Goal: Transaction & Acquisition: Purchase product/service

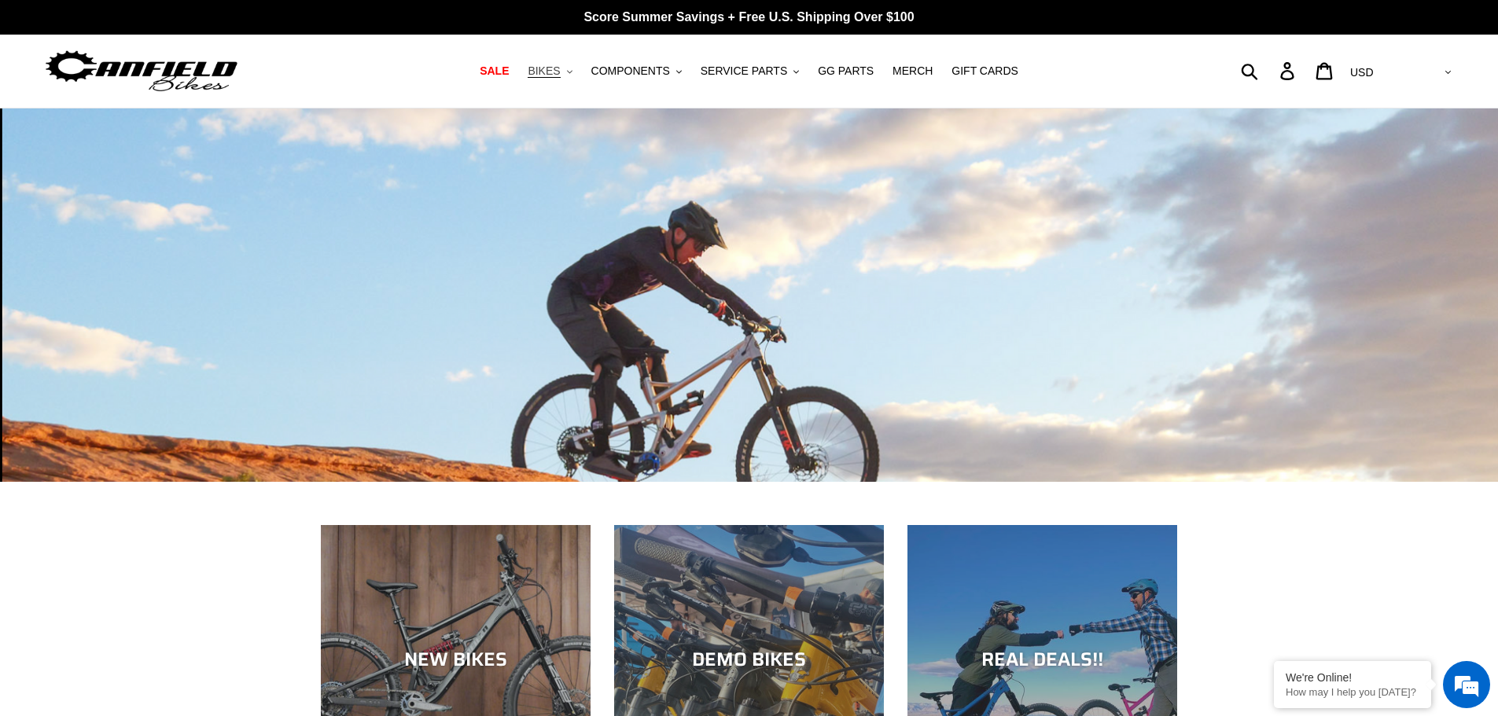
click at [560, 75] on span "BIKES" at bounding box center [544, 70] width 32 height 13
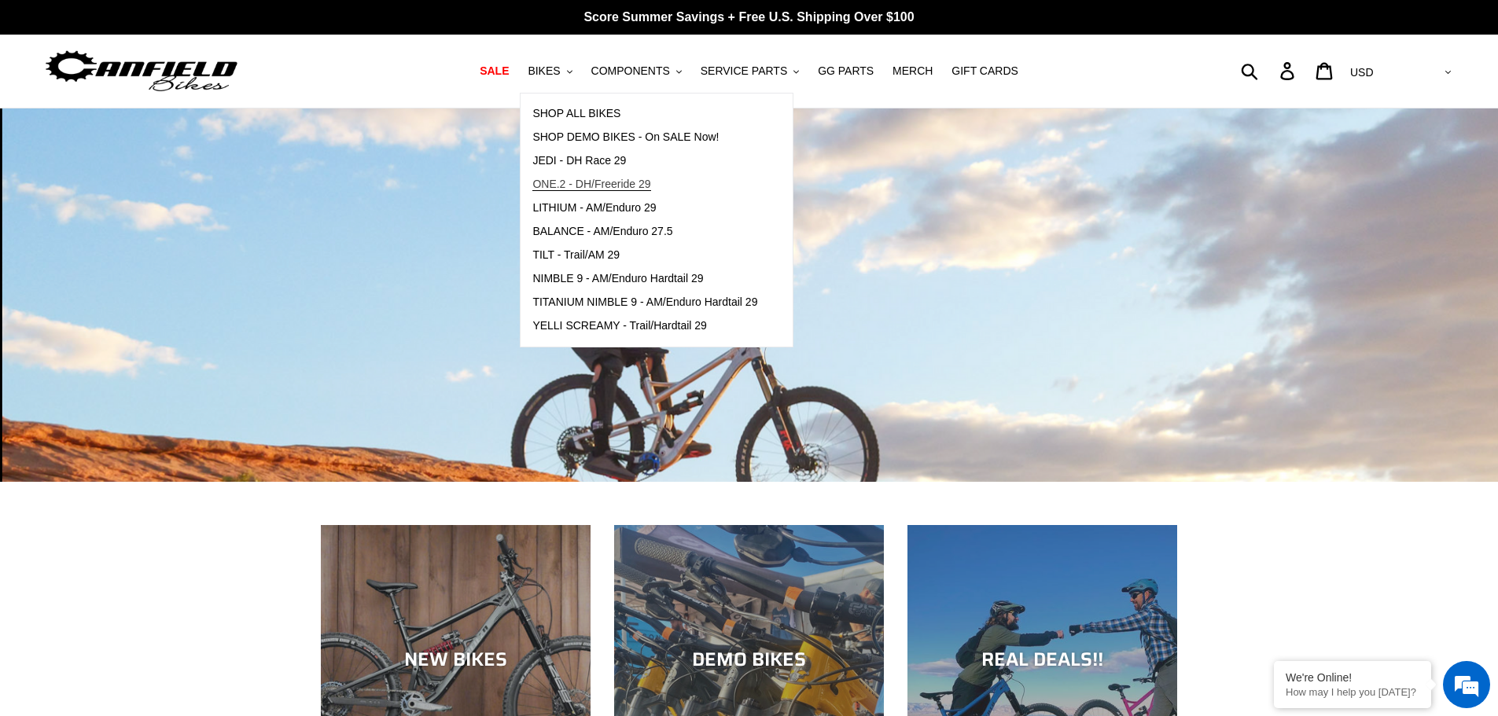
click at [569, 184] on span "ONE.2 - DH/Freeride 29" at bounding box center [591, 184] width 118 height 13
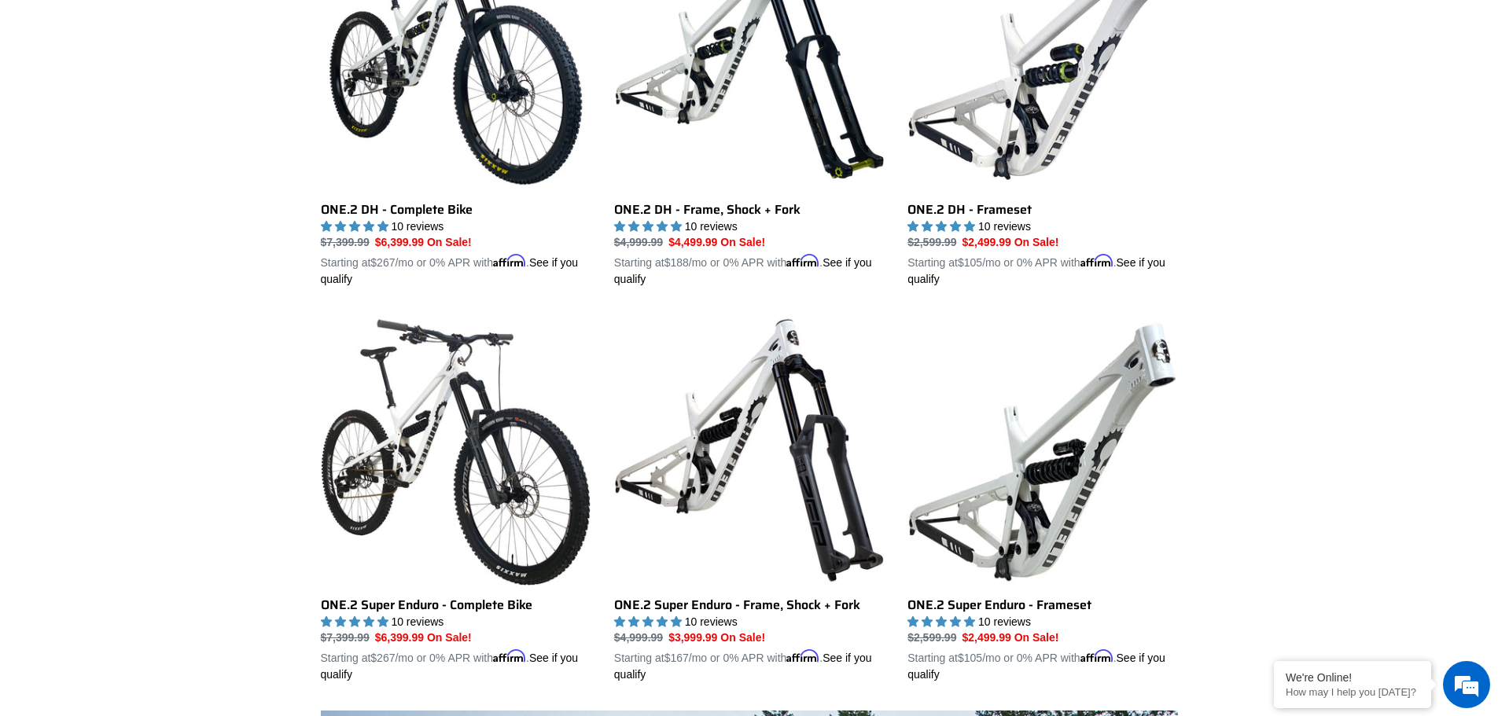
scroll to position [560, 0]
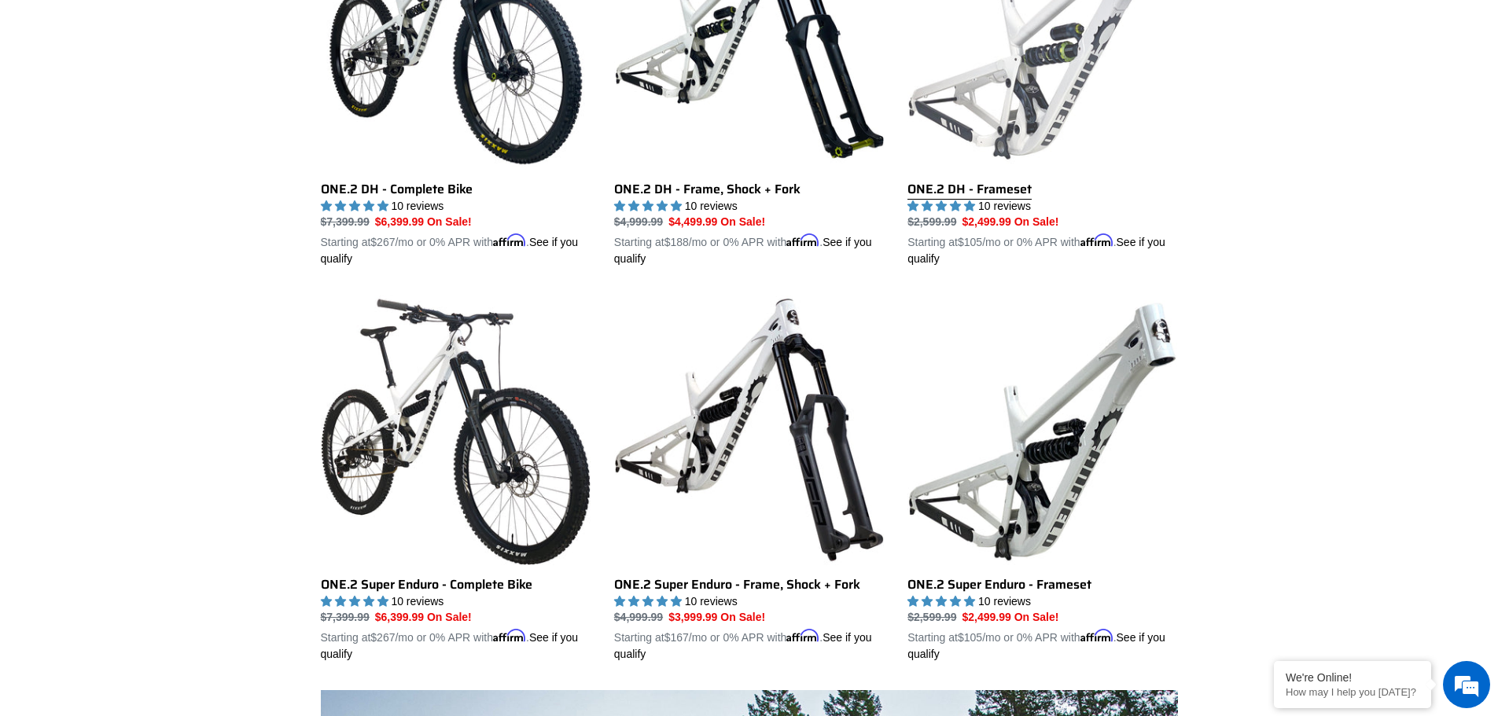
click at [1015, 211] on link "ONE.2 DH - Frameset" at bounding box center [1042, 84] width 270 height 368
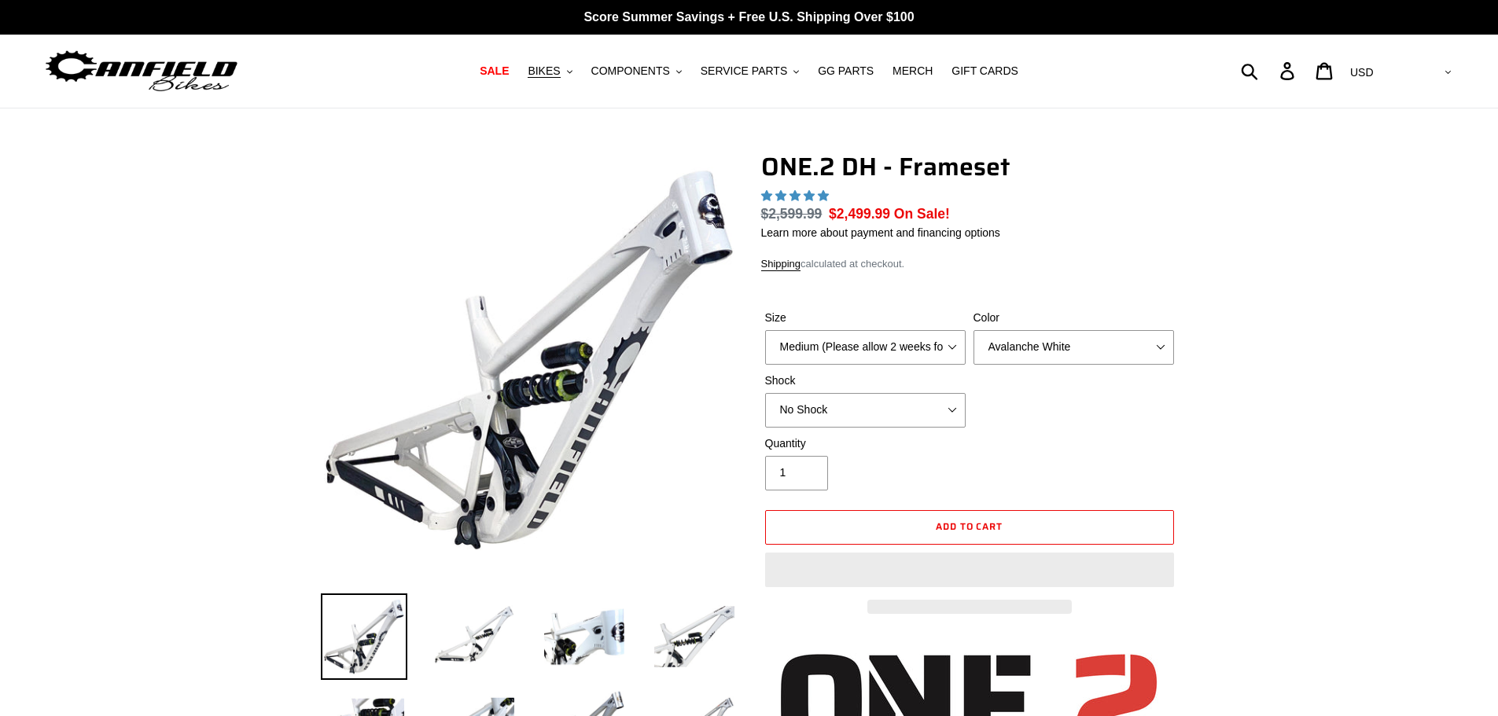
select select "highest-rating"
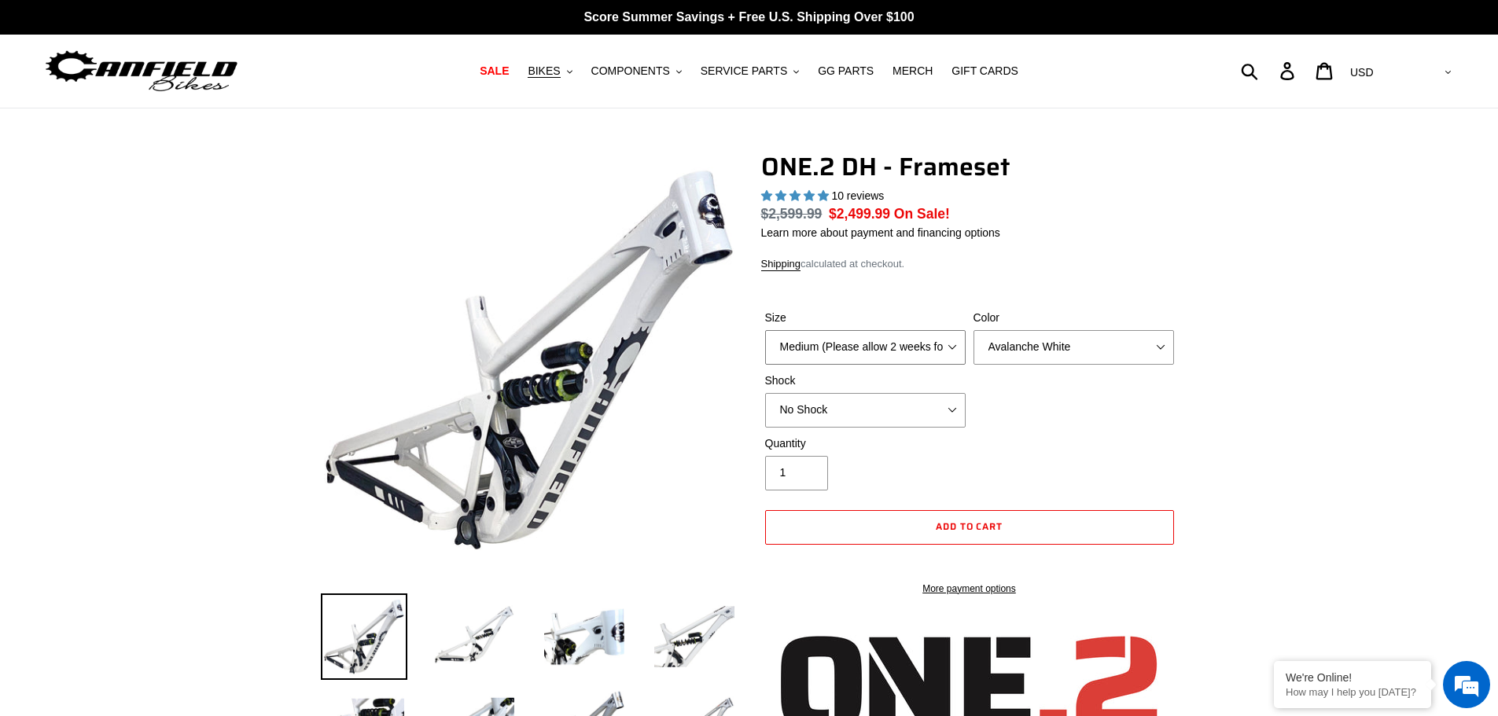
click at [947, 351] on select "Medium (Please allow 2 weeks for delivery) Large (Sold Out)" at bounding box center [865, 347] width 201 height 35
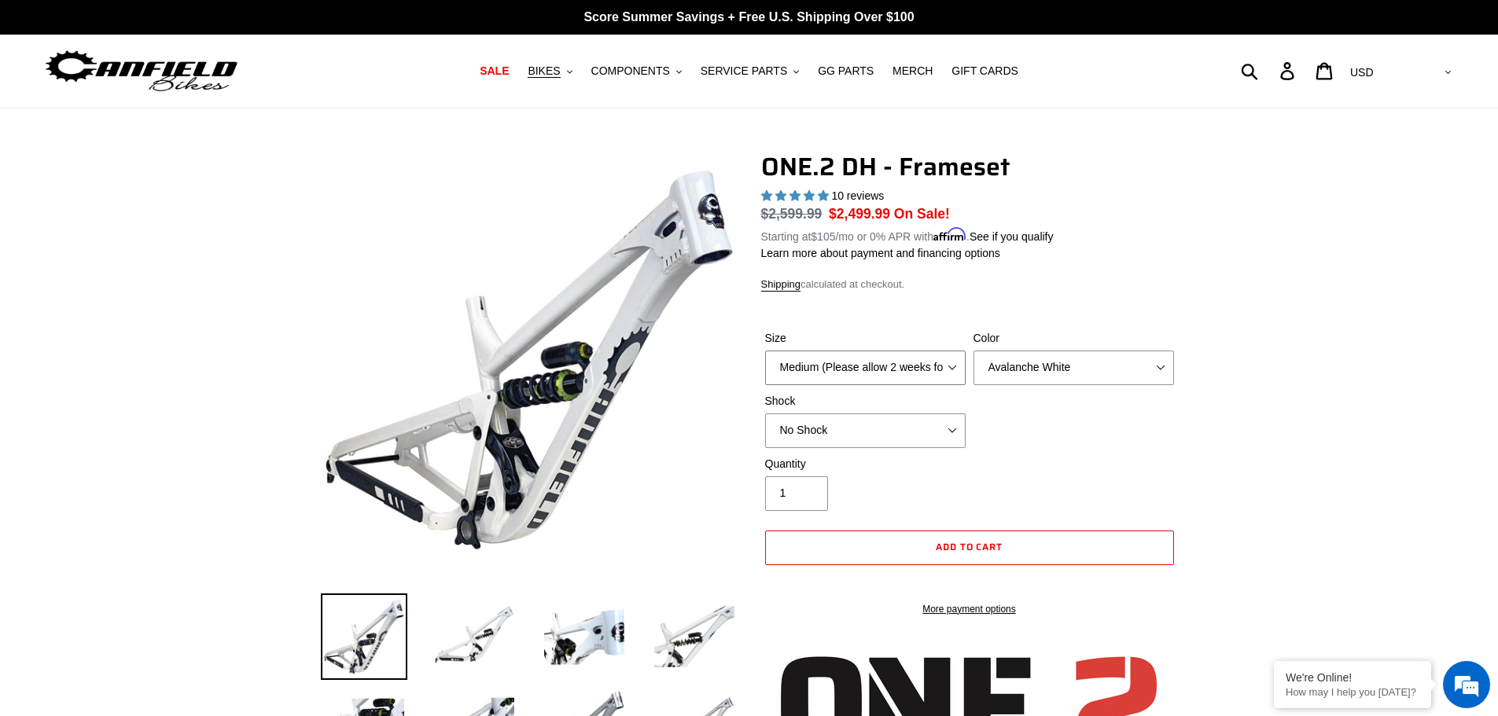
select select "Large (Sold Out)"
click at [765, 351] on select "Medium (Please allow 2 weeks for delivery) Large (Sold Out)" at bounding box center [865, 368] width 201 height 35
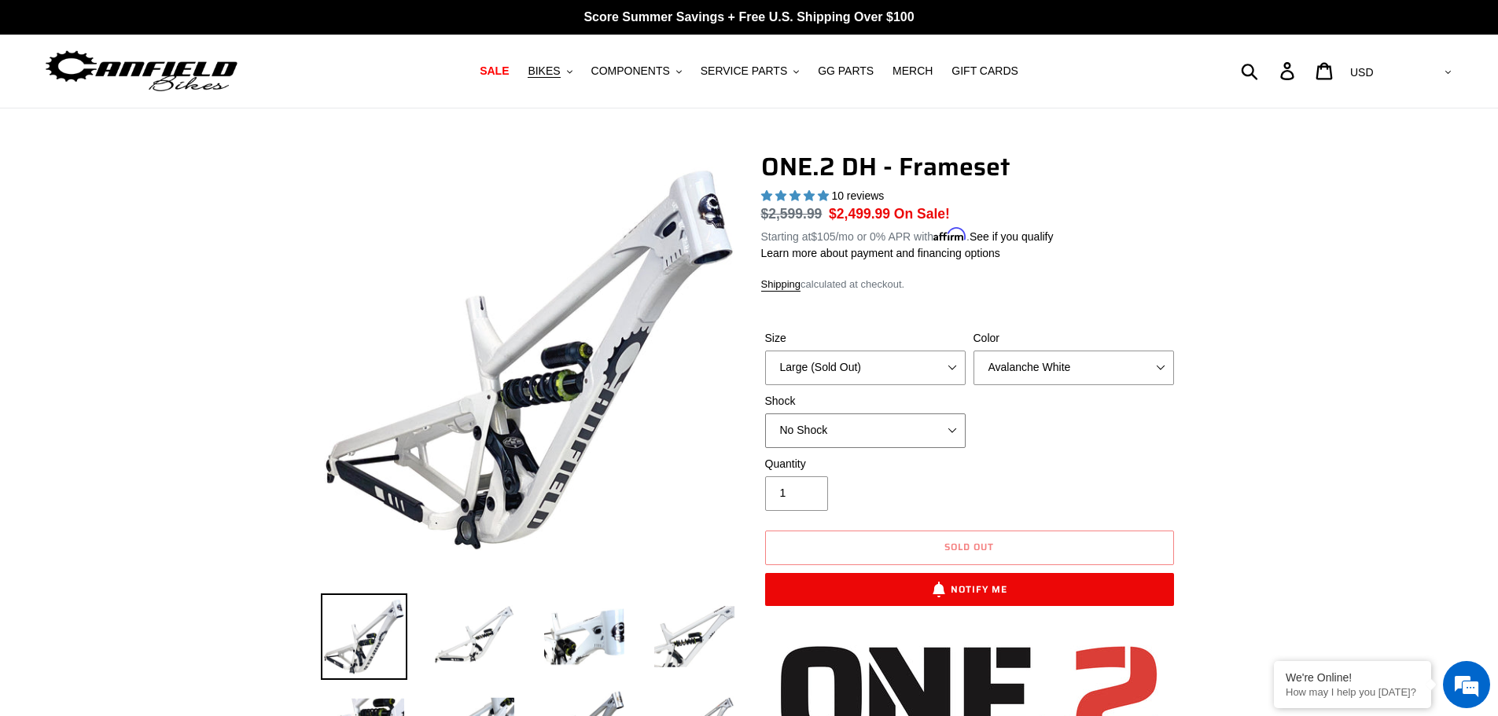
click at [941, 425] on select "No Shock Fox DHX2 Coil RockShox Vivid Coil EXT Storia LOK V3 (Custom Order)" at bounding box center [865, 431] width 201 height 35
click at [1027, 376] on select "Avalanche White Bentonite Grey" at bounding box center [1073, 368] width 201 height 35
select select "Bentonite Grey"
click at [973, 351] on select "Avalanche White Bentonite Grey" at bounding box center [1073, 368] width 201 height 35
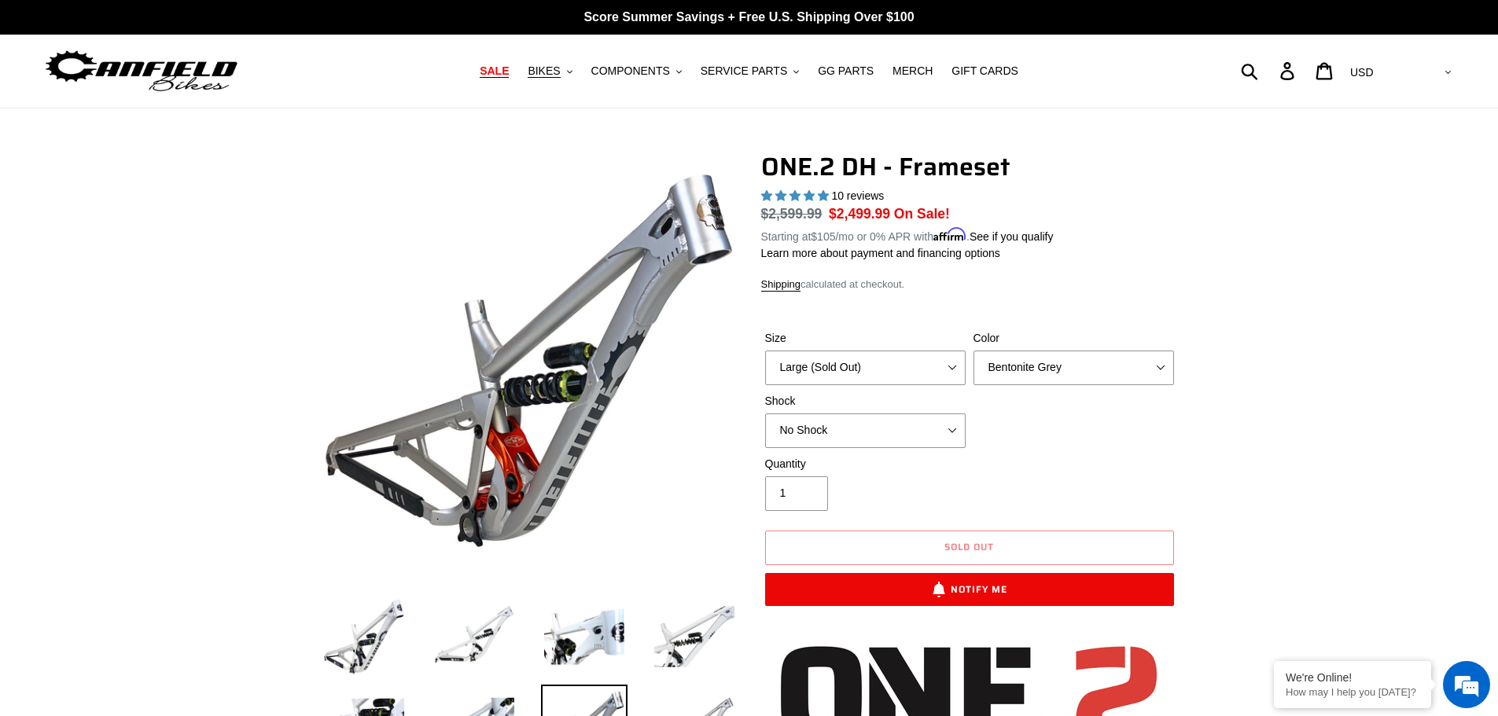
click at [509, 71] on span "SALE" at bounding box center [494, 70] width 29 height 13
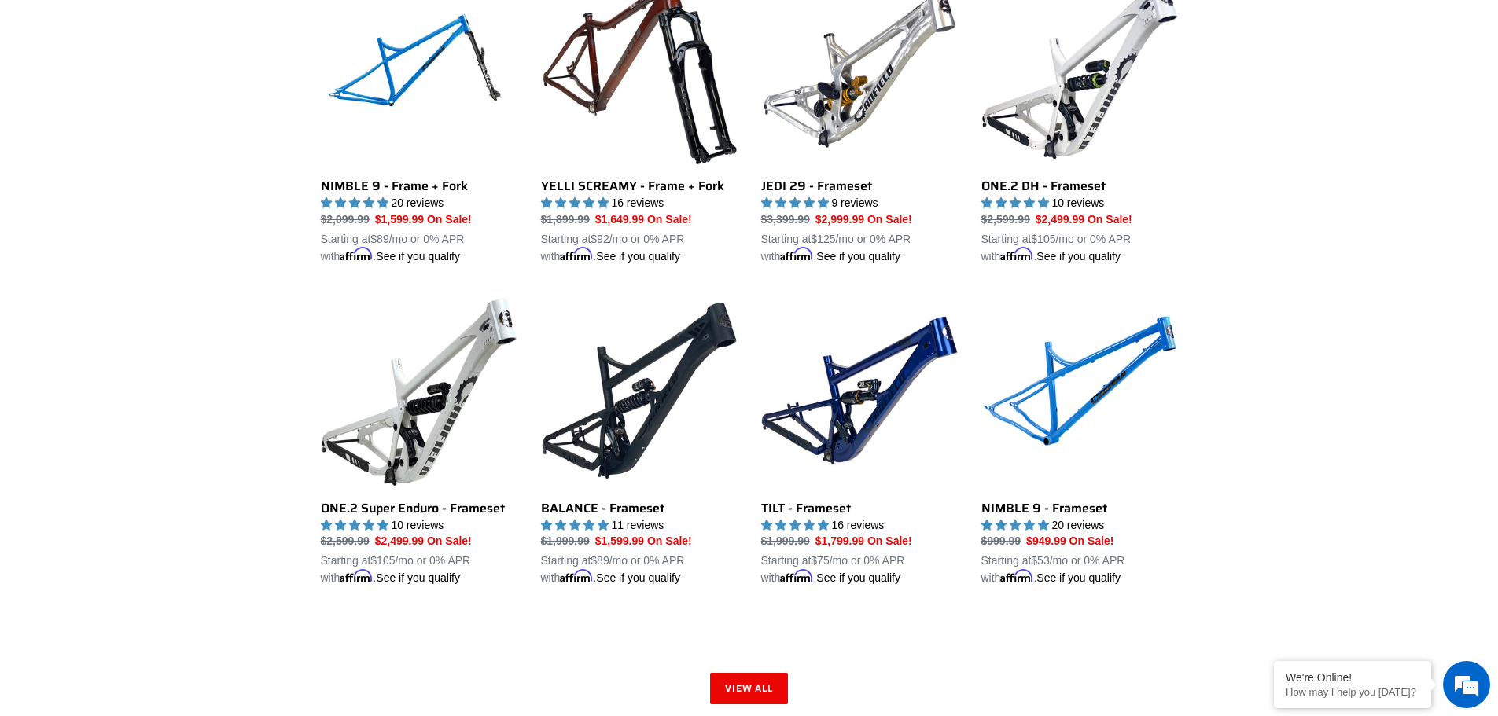
scroll to position [2114, 0]
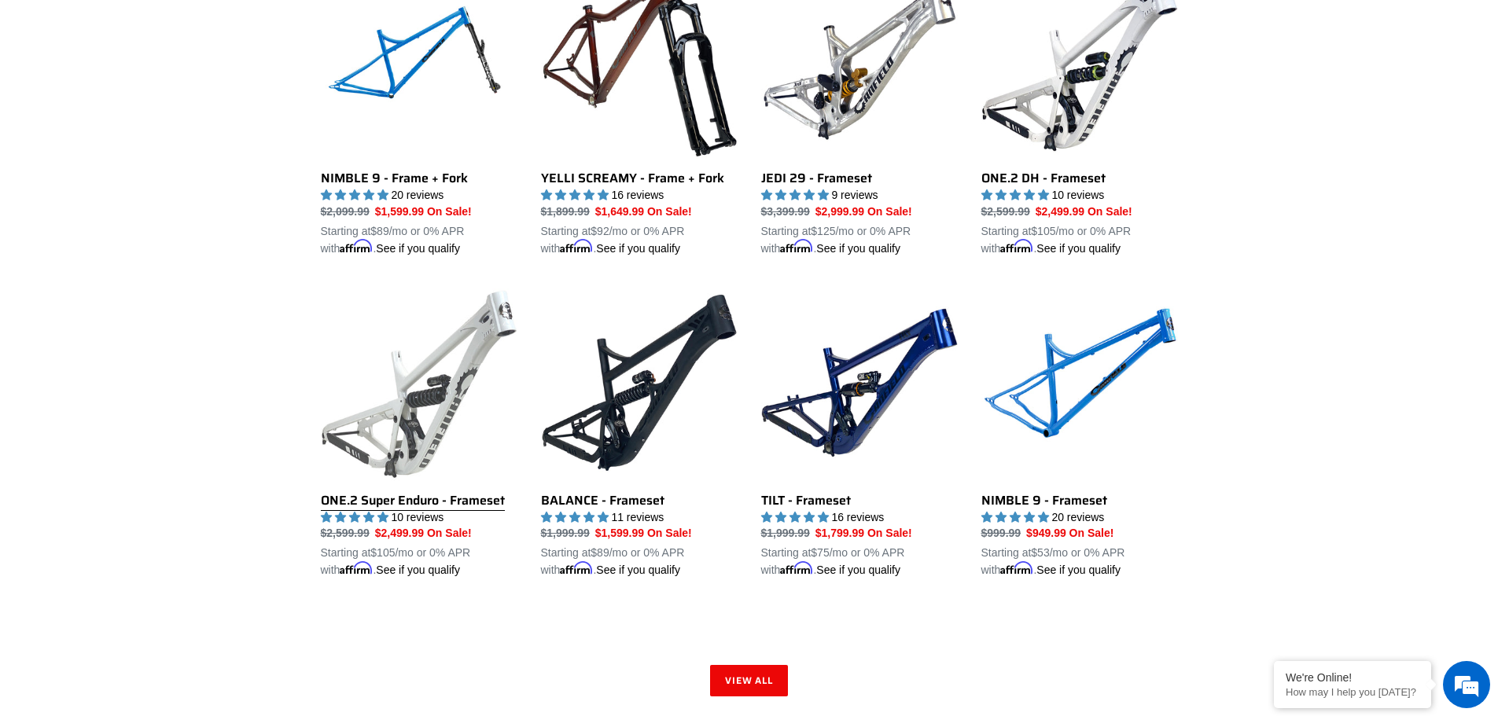
click at [367, 502] on link "ONE.2 Super Enduro - Frameset" at bounding box center [419, 432] width 197 height 295
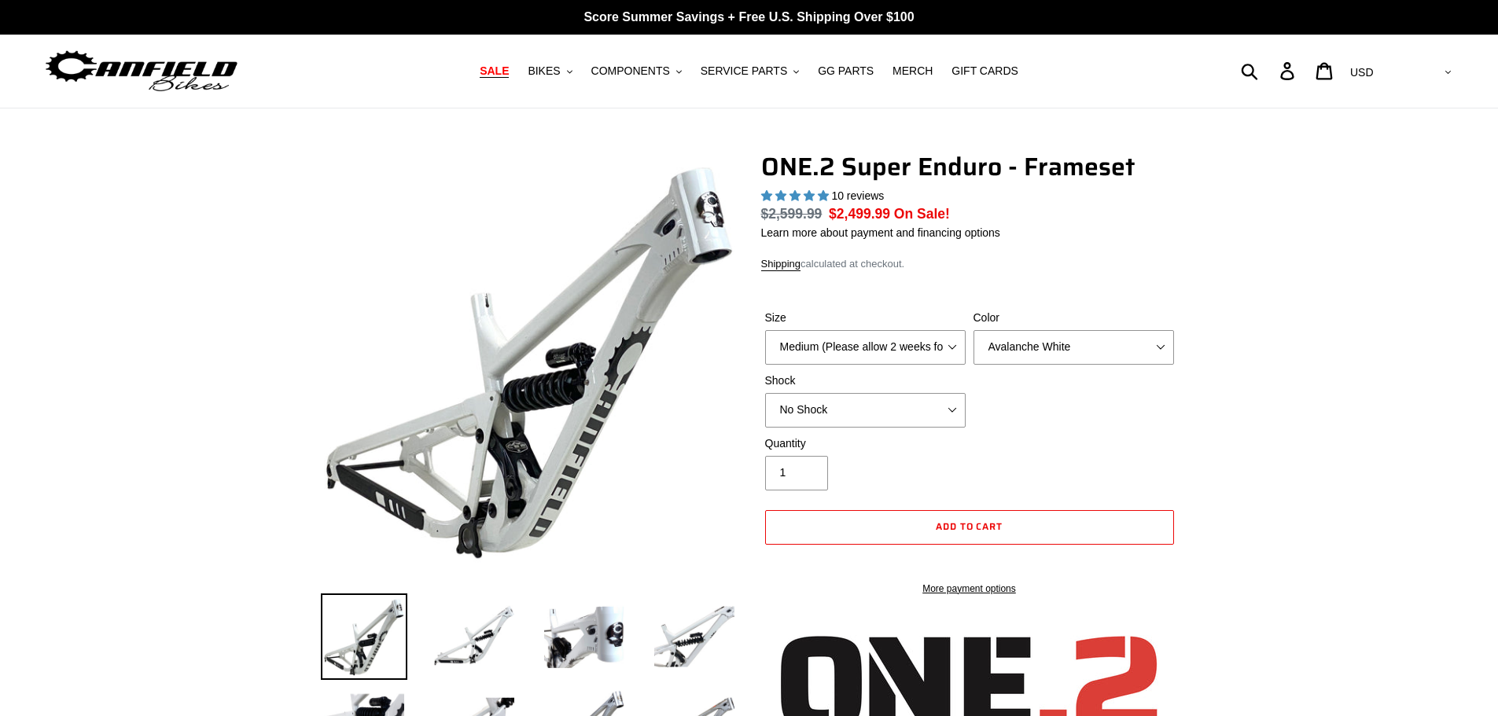
select select "highest-rating"
click at [848, 336] on select "Medium (Please allow 2 weeks for delivery) Large (Sold Out)" at bounding box center [865, 347] width 201 height 35
click at [765, 348] on select "Medium (Please allow 2 weeks for delivery) Large (Sold Out)" at bounding box center [865, 347] width 201 height 35
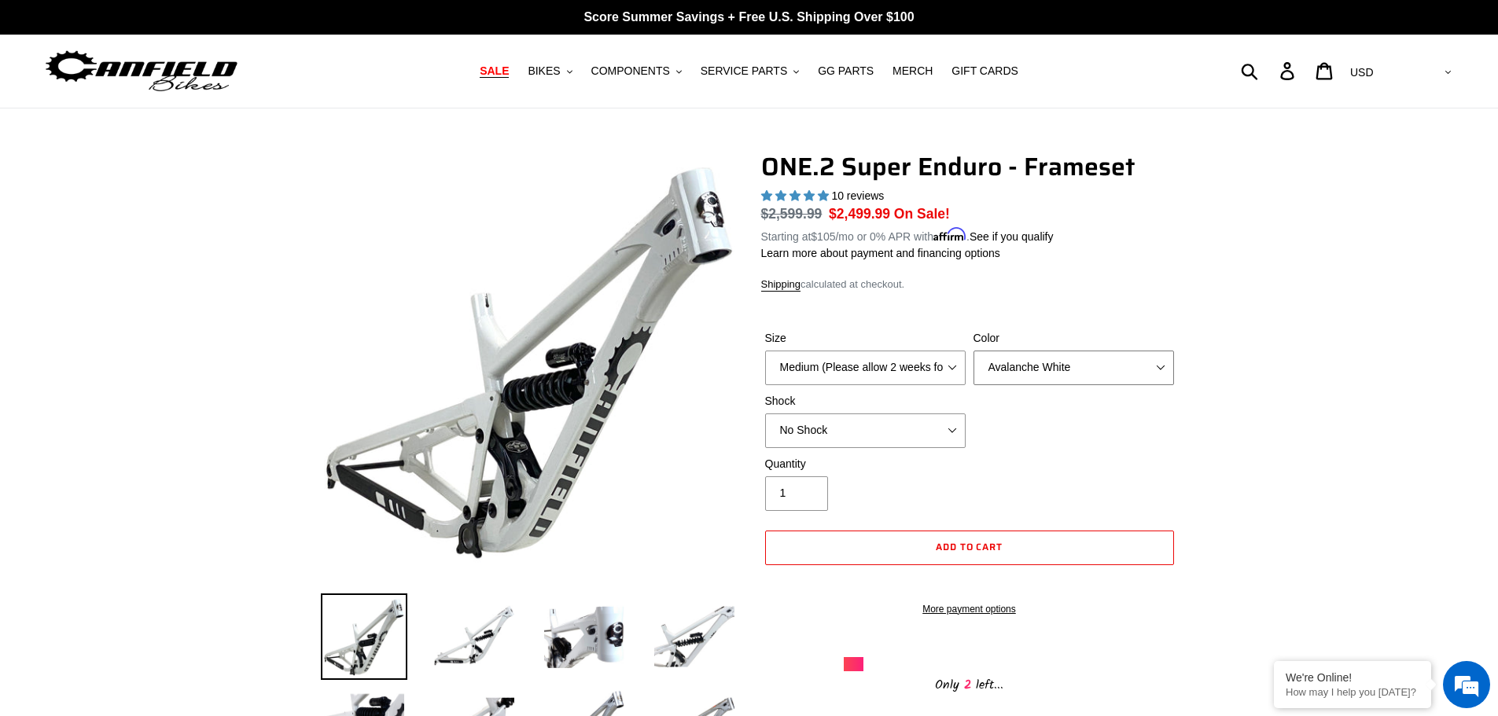
click at [1013, 370] on select "Avalanche White Bentonite Grey" at bounding box center [1073, 368] width 201 height 35
select select "Bentonite Grey"
click at [973, 351] on select "Avalanche White Bentonite Grey" at bounding box center [1073, 368] width 201 height 35
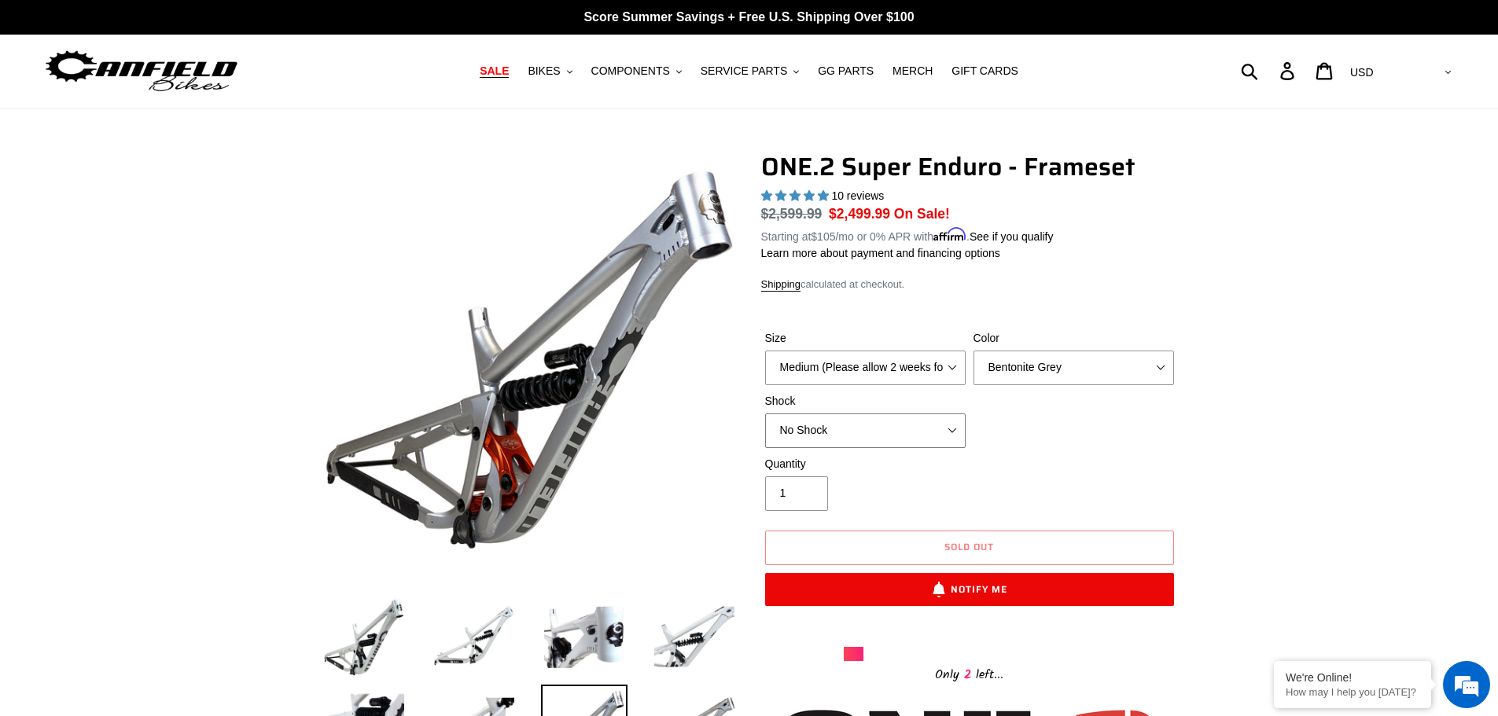
click at [871, 432] on select "No Shock RockShox Vivid Coil" at bounding box center [865, 431] width 201 height 35
click at [765, 414] on select "No Shock RockShox Vivid Coil" at bounding box center [865, 431] width 201 height 35
click at [874, 432] on select "No Shock RockShox Vivid Coil" at bounding box center [865, 431] width 201 height 35
click at [765, 414] on select "No Shock RockShox Vivid Coil" at bounding box center [865, 431] width 201 height 35
click at [864, 431] on select "No Shock RockShox Vivid Coil" at bounding box center [865, 431] width 201 height 35
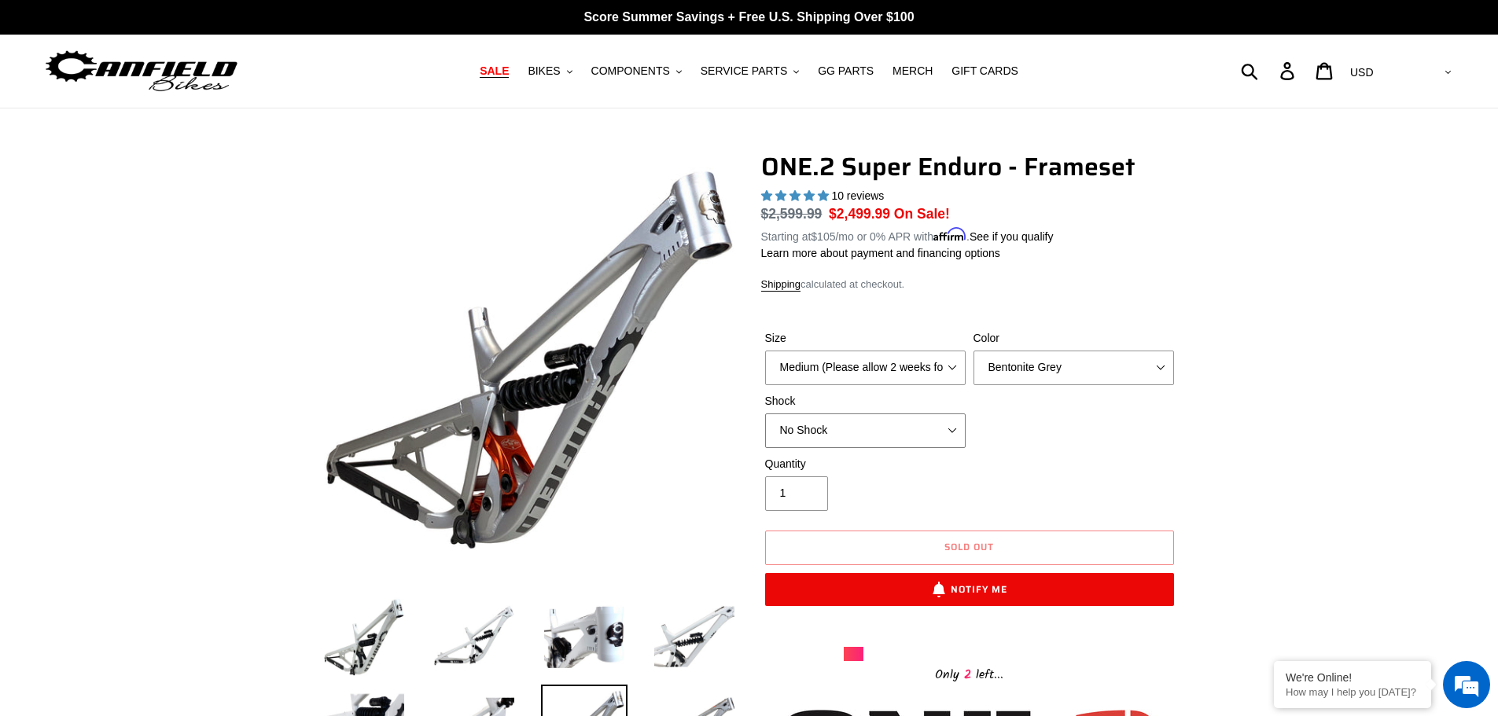
select select "RockShox Vivid Coil"
click at [765, 414] on select "No Shock RockShox Vivid Coil" at bounding box center [865, 431] width 201 height 35
